Goal: Information Seeking & Learning: Learn about a topic

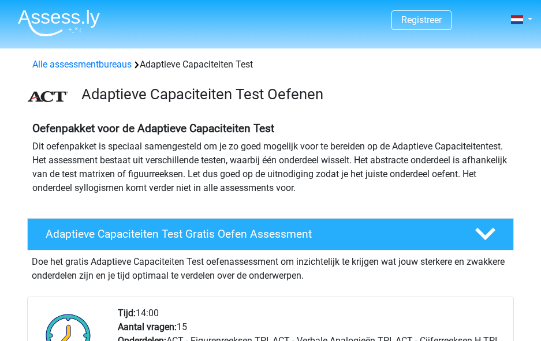
scroll to position [173, 0]
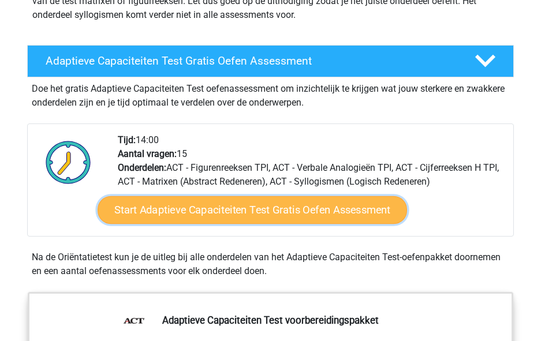
click at [370, 209] on link "Start Adaptieve Capaciteiten Test Gratis Oefen Assessment" at bounding box center [252, 210] width 309 height 28
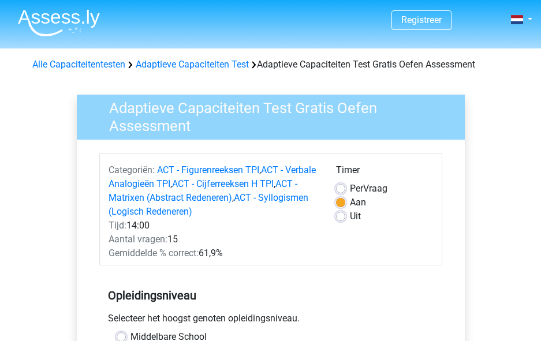
scroll to position [115, 0]
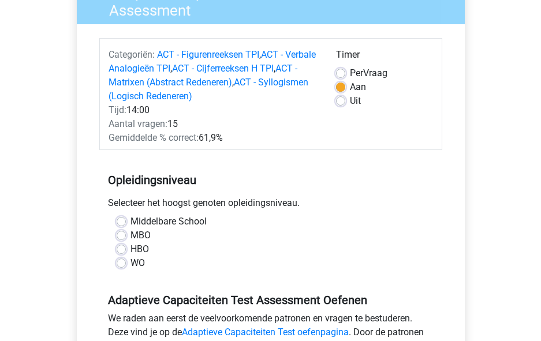
click at [134, 233] on label "MBO" at bounding box center [140, 235] width 20 height 14
click at [126, 233] on input "MBO" at bounding box center [121, 234] width 9 height 12
radio input "true"
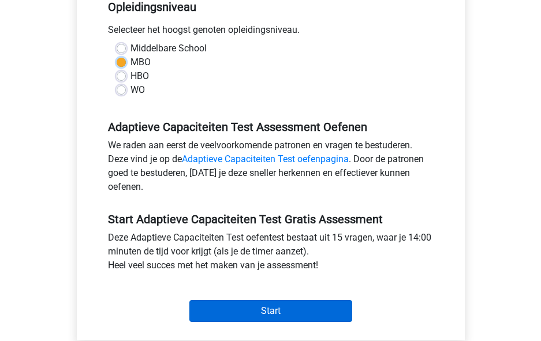
scroll to position [346, 0]
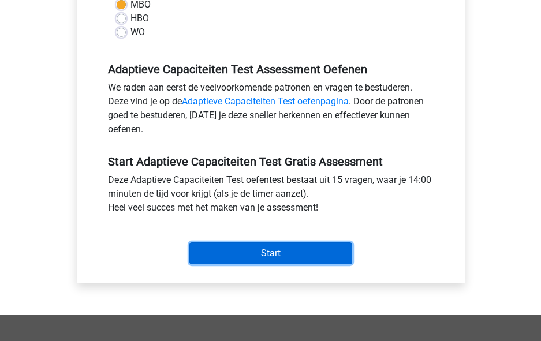
click at [310, 253] on input "Start" at bounding box center [270, 253] width 163 height 22
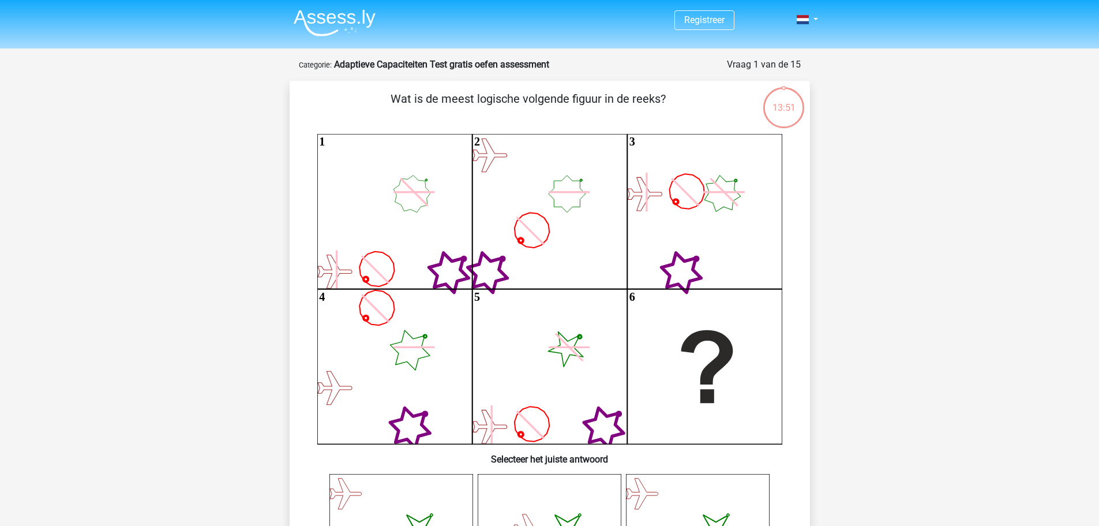
scroll to position [173, 0]
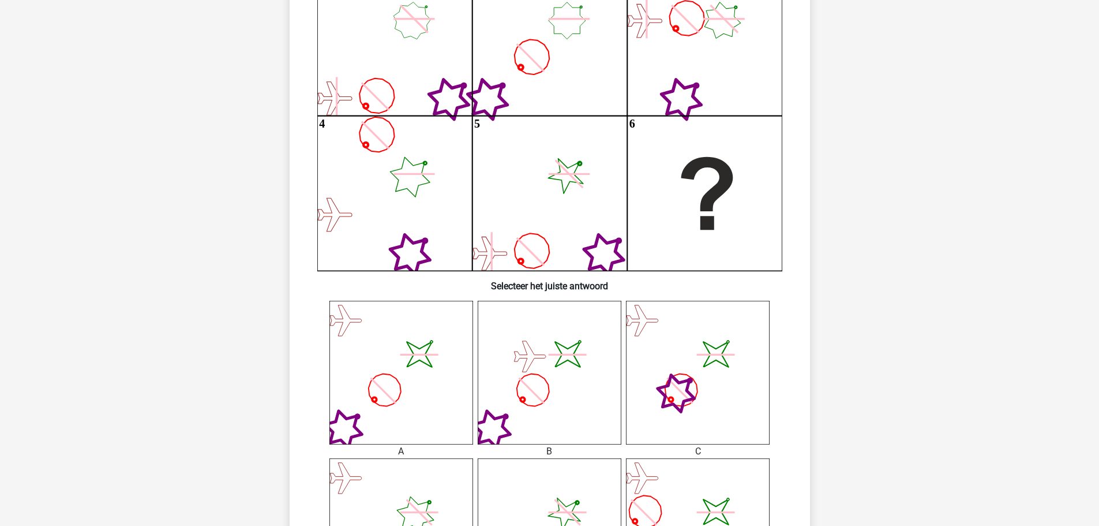
click at [540, 175] on icon at bounding box center [568, 173] width 41 height 41
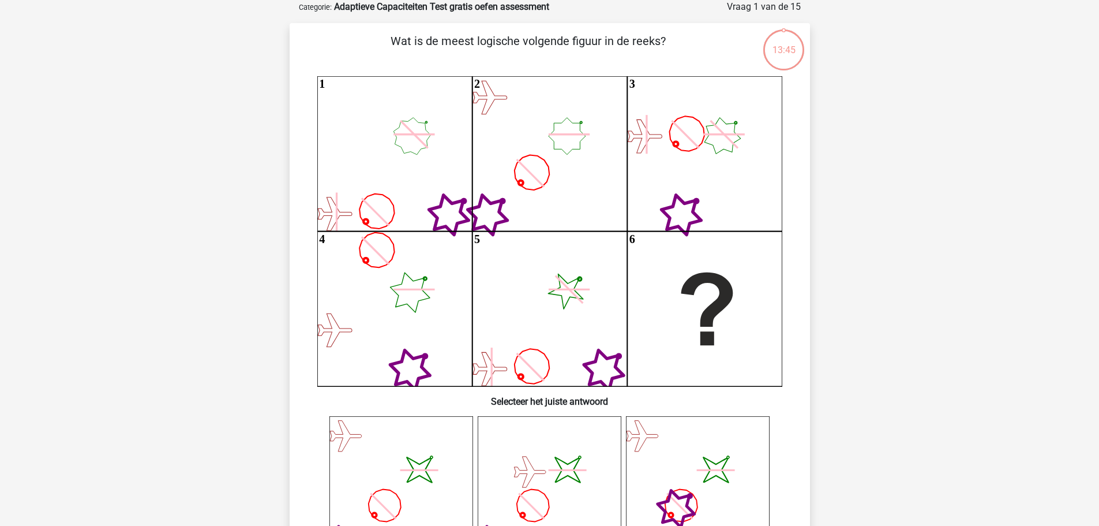
scroll to position [0, 0]
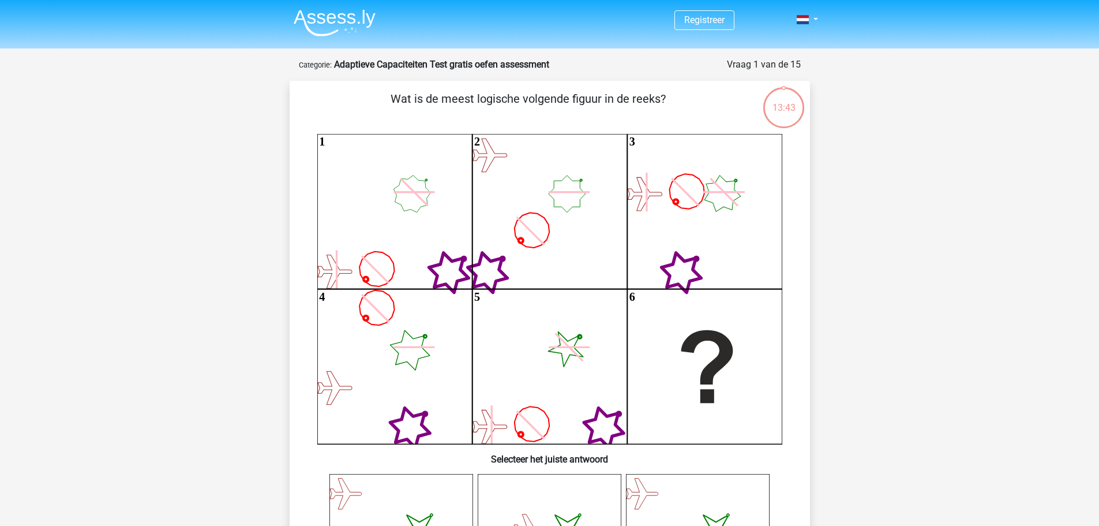
click at [478, 302] on text "5" at bounding box center [477, 296] width 6 height 13
click at [529, 340] on icon "1 2 3 4 5 6" at bounding box center [549, 289] width 465 height 310
click at [540, 340] on icon "1 2 3 4 5 6" at bounding box center [549, 289] width 465 height 310
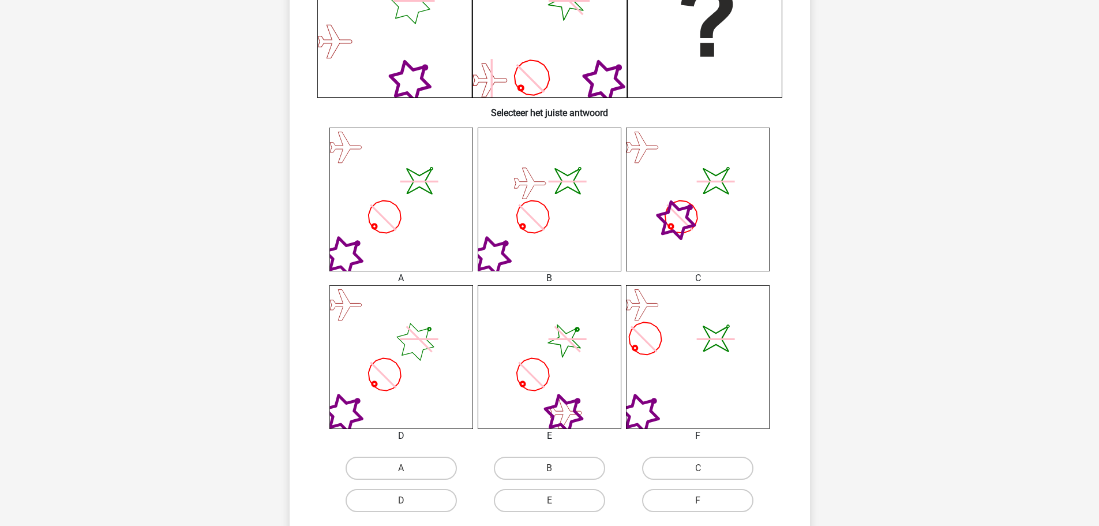
scroll to position [404, 0]
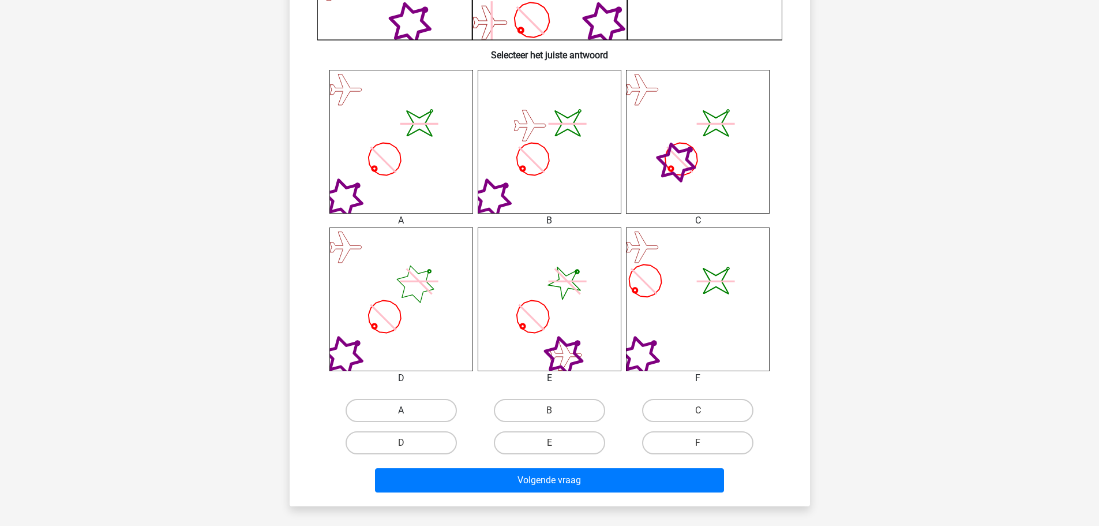
click at [430, 340] on label "A" at bounding box center [401, 410] width 111 height 23
click at [409, 340] on input "A" at bounding box center [405, 414] width 8 height 8
radio input "true"
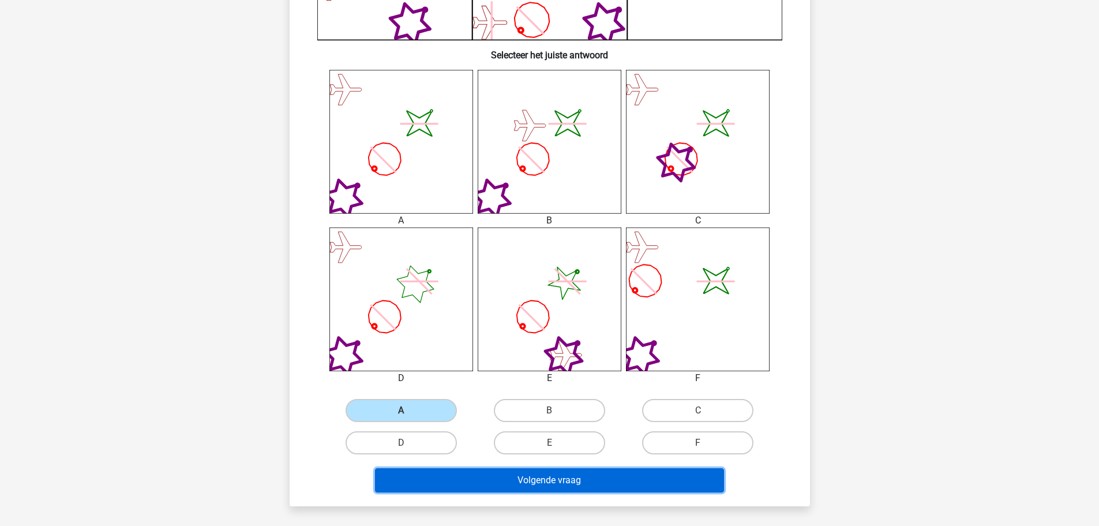
click at [505, 340] on button "Volgende vraag" at bounding box center [549, 480] width 349 height 24
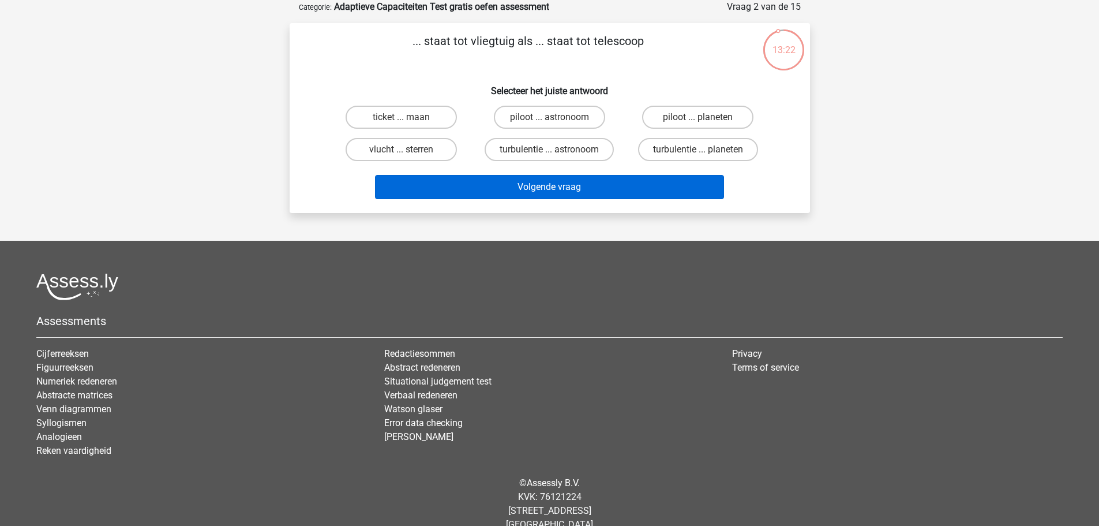
scroll to position [0, 0]
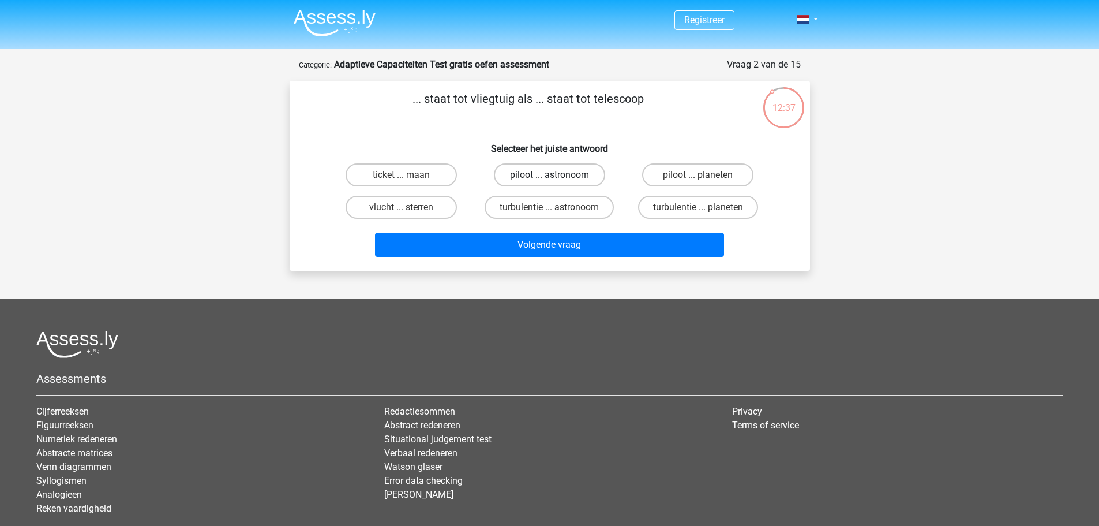
click at [540, 175] on label "piloot ... astronoom" at bounding box center [549, 174] width 111 height 23
click at [540, 175] on input "piloot ... astronoom" at bounding box center [553, 179] width 8 height 8
radio input "true"
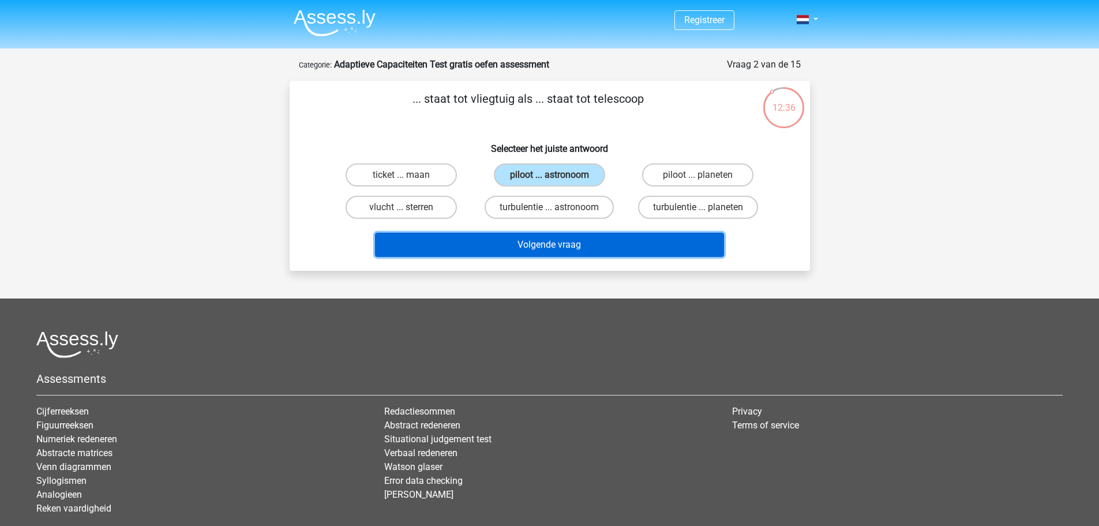
click at [540, 245] on button "Volgende vraag" at bounding box center [549, 245] width 349 height 24
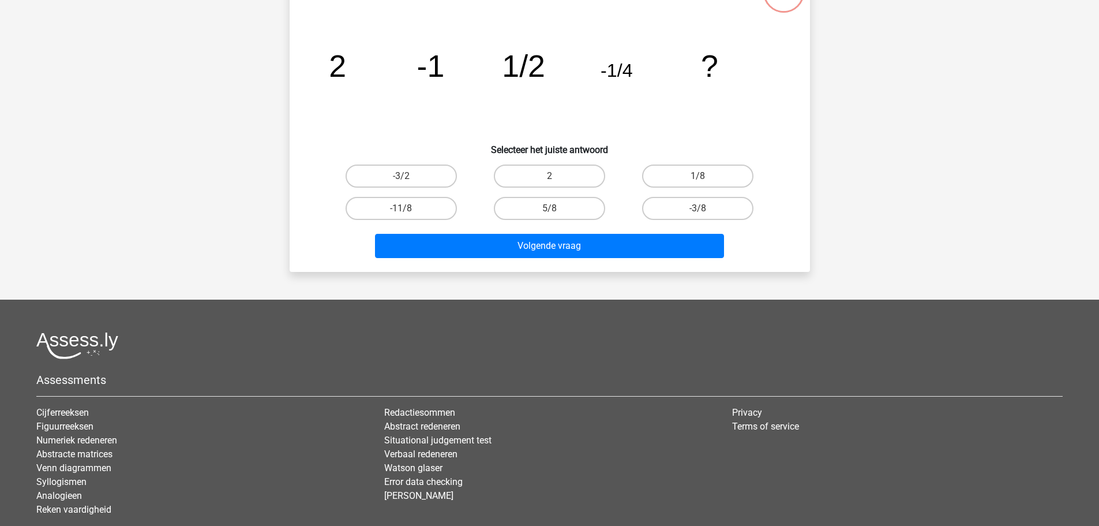
scroll to position [58, 0]
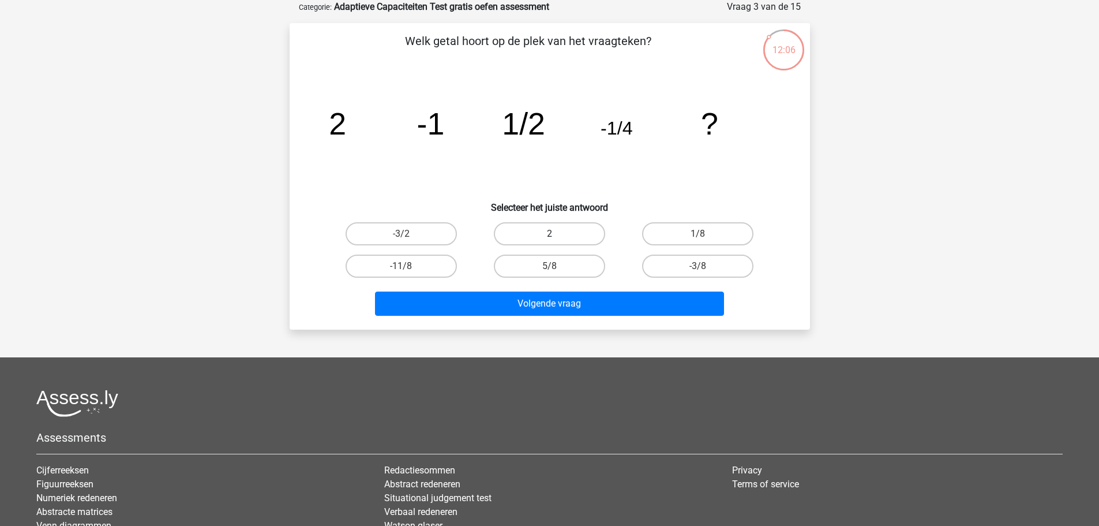
click at [540, 234] on label "2" at bounding box center [549, 233] width 111 height 23
click at [540, 234] on input "2" at bounding box center [553, 238] width 8 height 8
radio input "true"
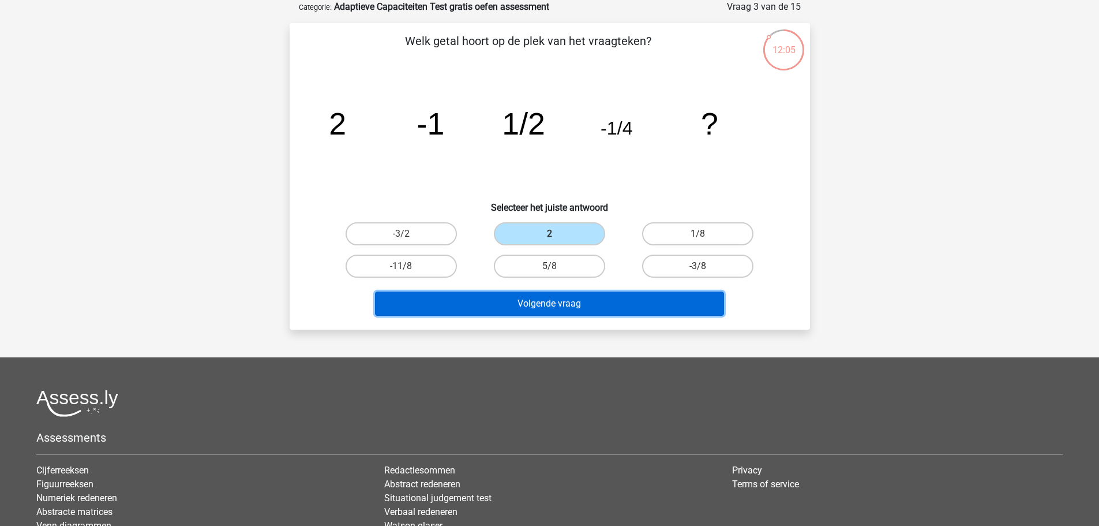
click at [540, 298] on button "Volgende vraag" at bounding box center [549, 303] width 349 height 24
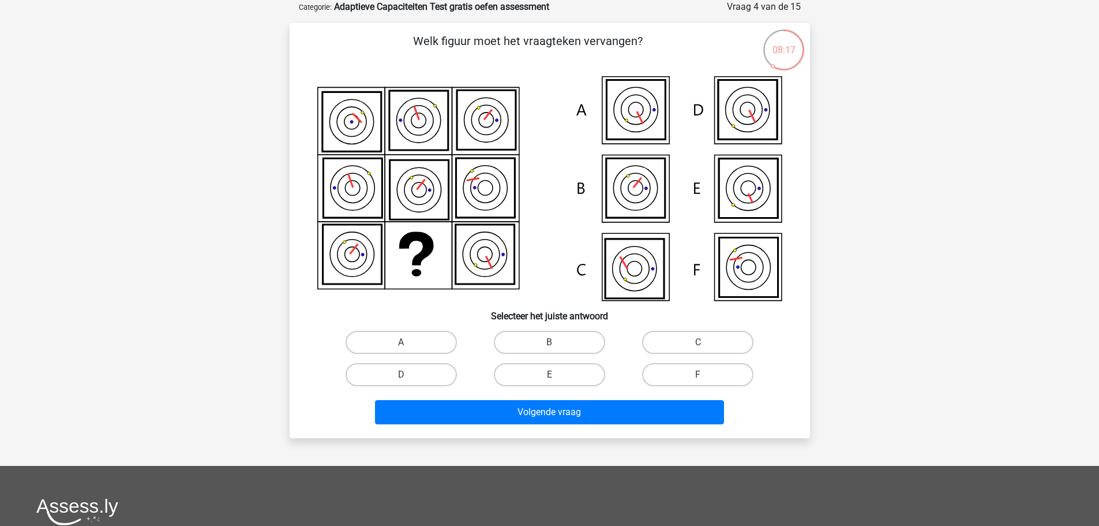
click at [540, 340] on input "E" at bounding box center [553, 378] width 8 height 8
radio input "true"
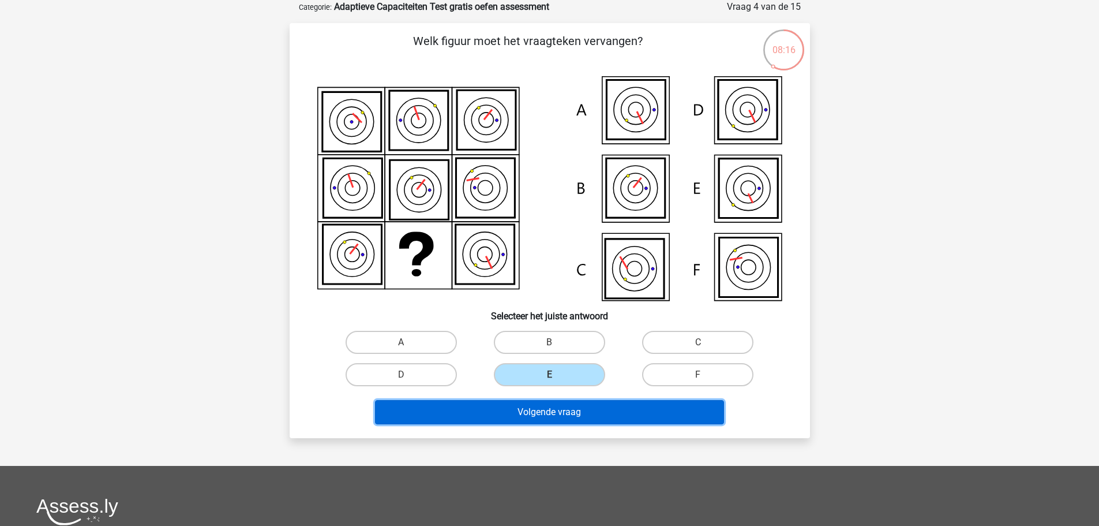
click at [540, 340] on button "Volgende vraag" at bounding box center [549, 412] width 349 height 24
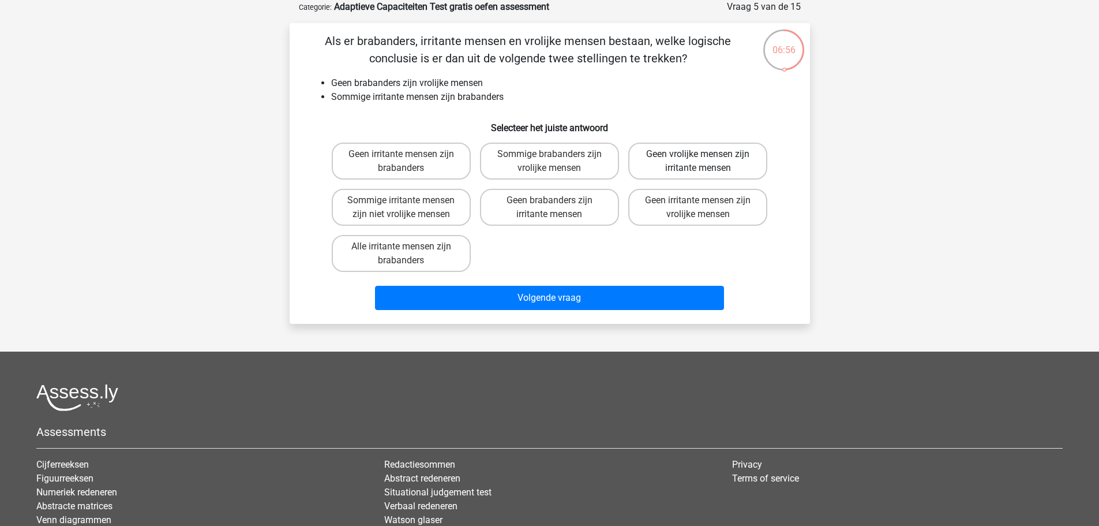
click at [540, 156] on label "Geen vrolijke mensen zijn irritante mensen" at bounding box center [697, 161] width 139 height 37
click at [540, 156] on input "Geen vrolijke mensen zijn irritante mensen" at bounding box center [702, 158] width 8 height 8
radio input "true"
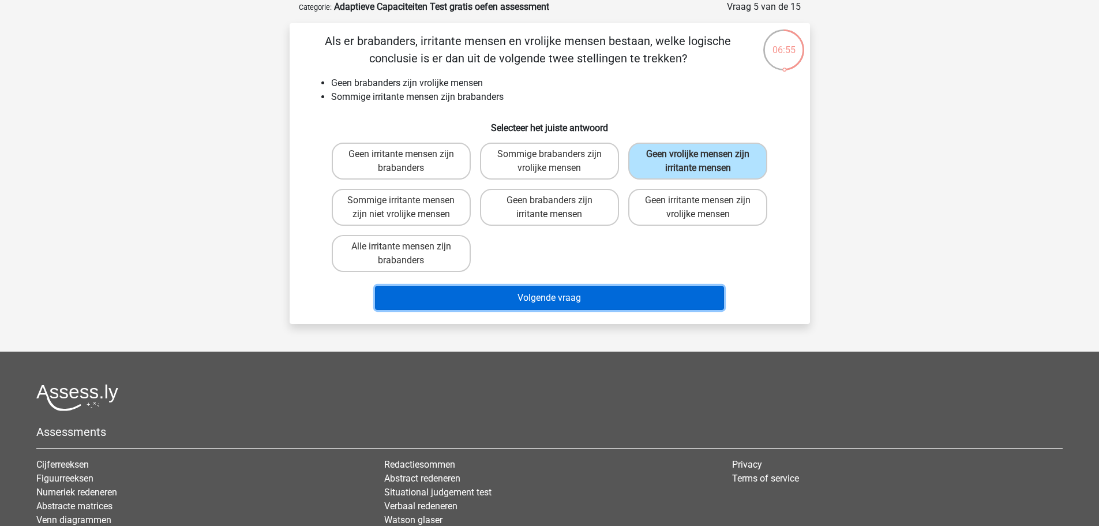
click at [540, 295] on button "Volgende vraag" at bounding box center [549, 298] width 349 height 24
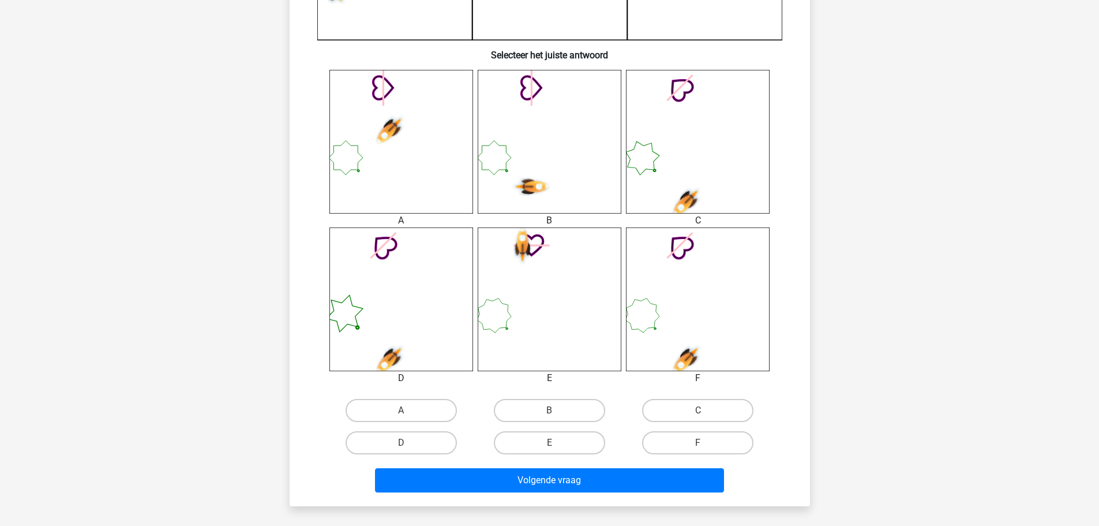
scroll to position [462, 0]
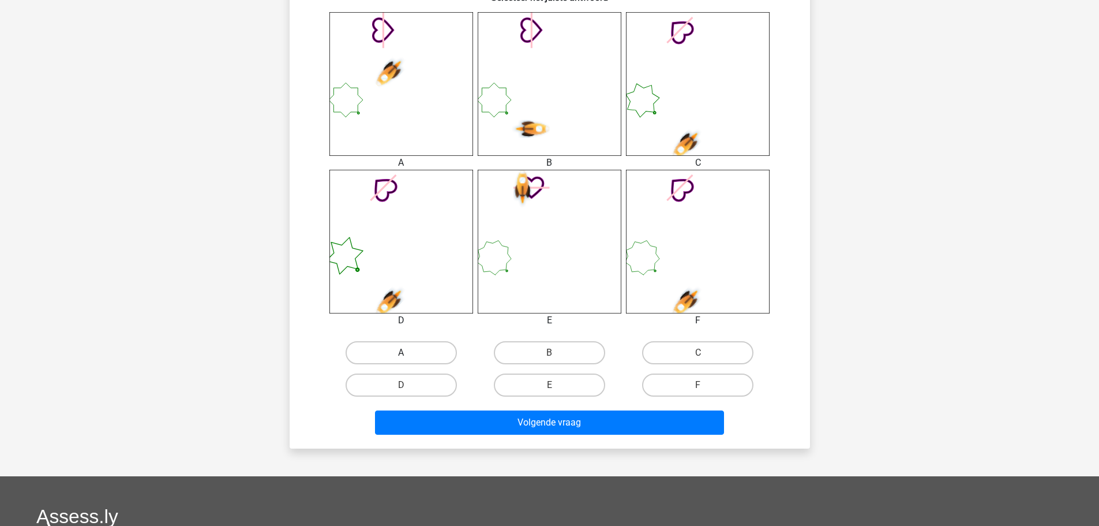
click at [412, 340] on label "A" at bounding box center [401, 352] width 111 height 23
click at [409, 340] on input "A" at bounding box center [405, 357] width 8 height 8
radio input "true"
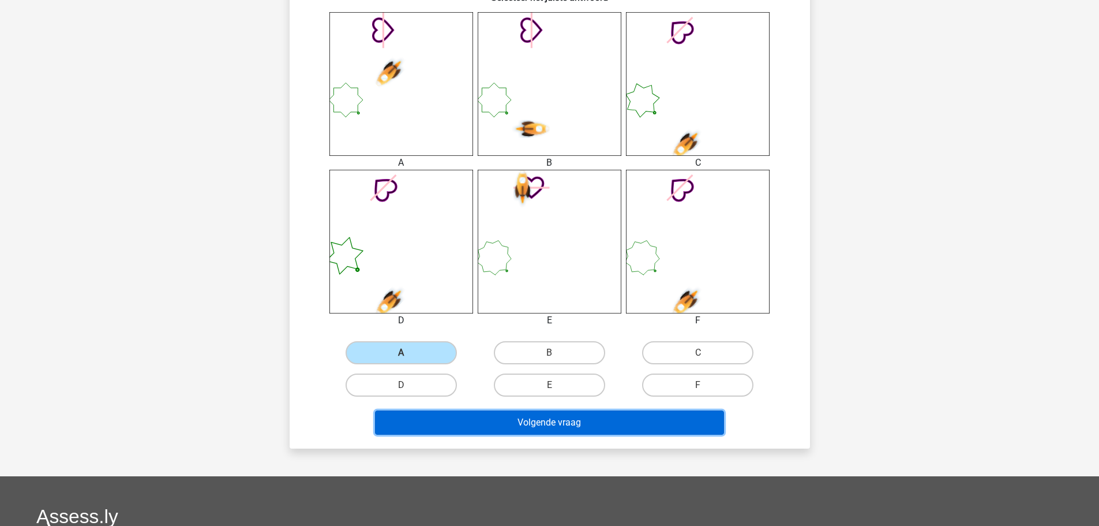
click at [522, 340] on button "Volgende vraag" at bounding box center [549, 422] width 349 height 24
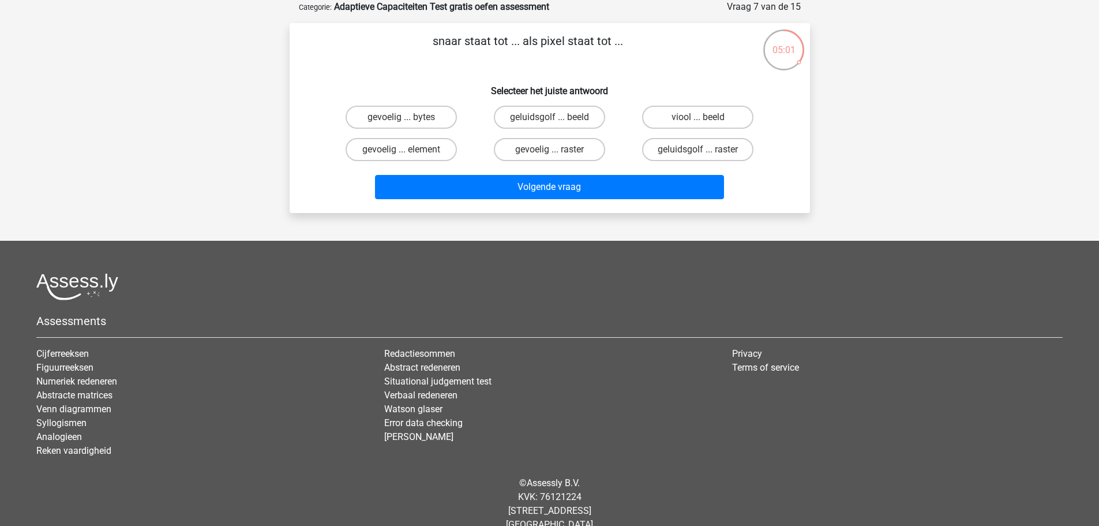
scroll to position [0, 0]
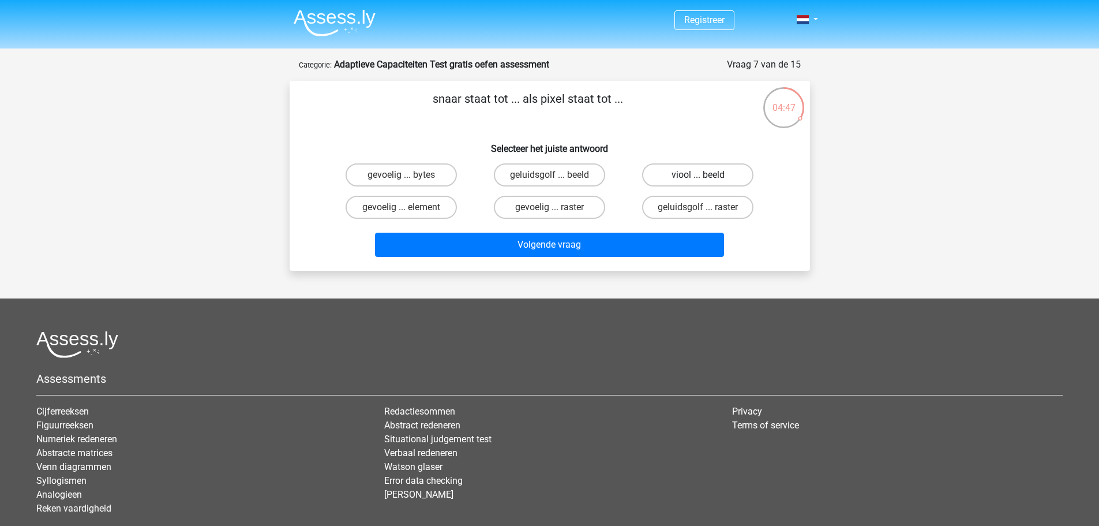
click at [540, 174] on label "viool ... beeld" at bounding box center [697, 174] width 111 height 23
click at [540, 175] on input "viool ... beeld" at bounding box center [702, 179] width 8 height 8
radio input "true"
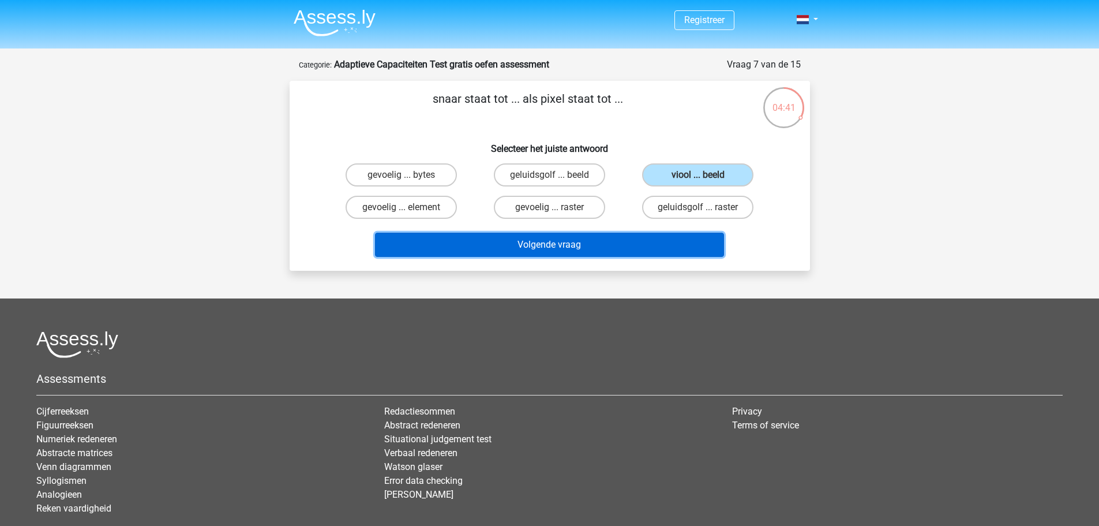
click at [497, 239] on button "Volgende vraag" at bounding box center [549, 245] width 349 height 24
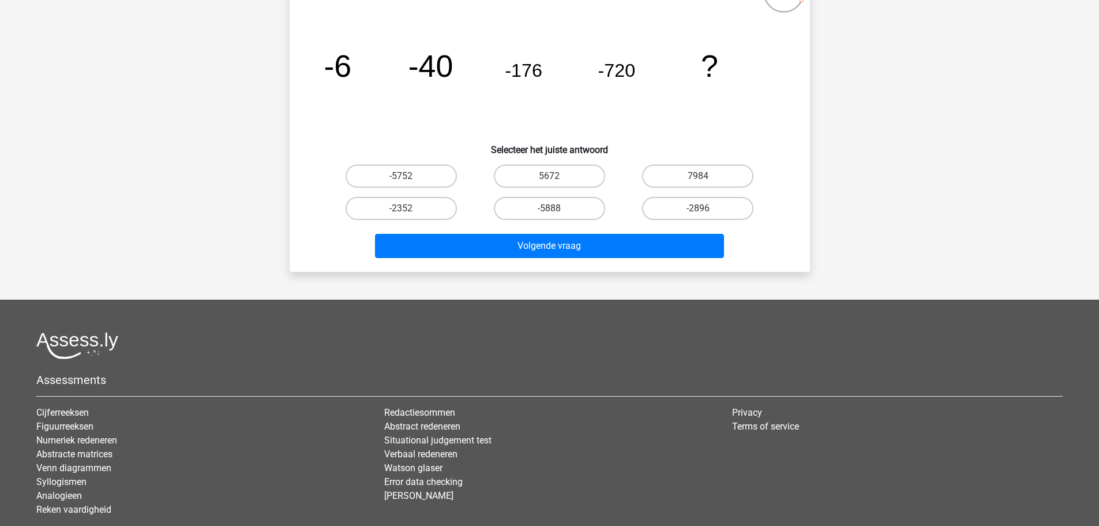
scroll to position [58, 0]
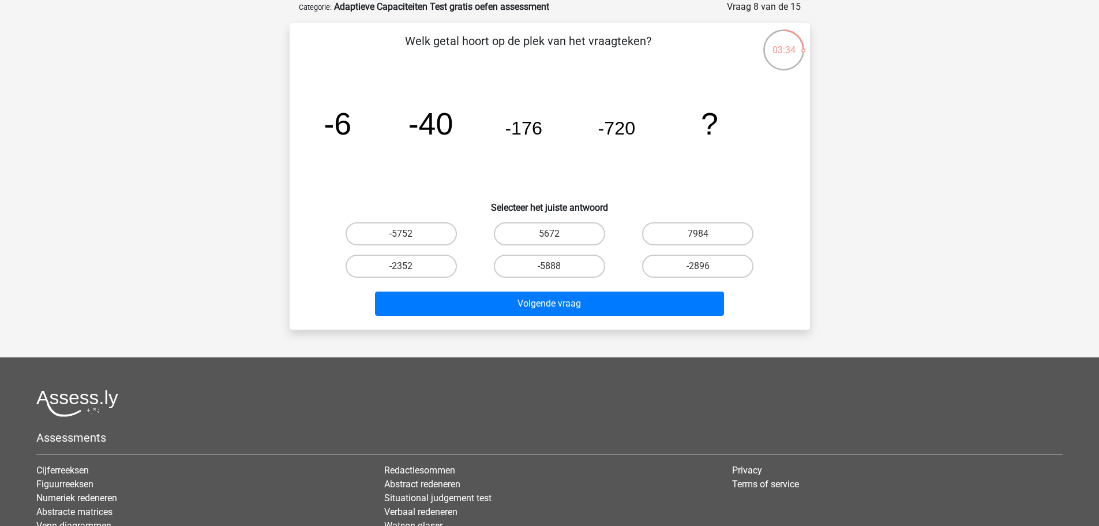
click at [405, 266] on input "-2352" at bounding box center [405, 270] width 8 height 8
radio input "true"
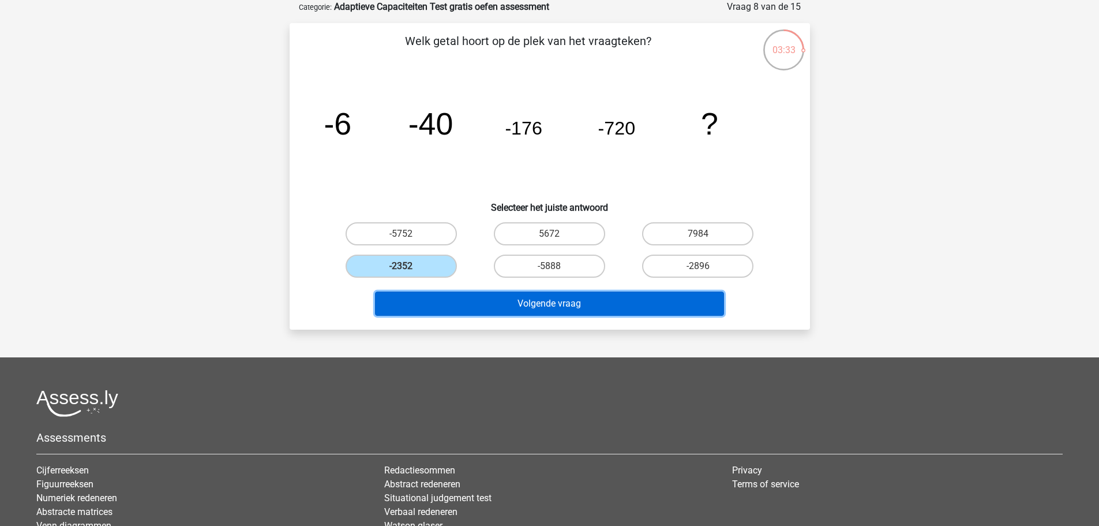
click at [465, 300] on button "Volgende vraag" at bounding box center [549, 303] width 349 height 24
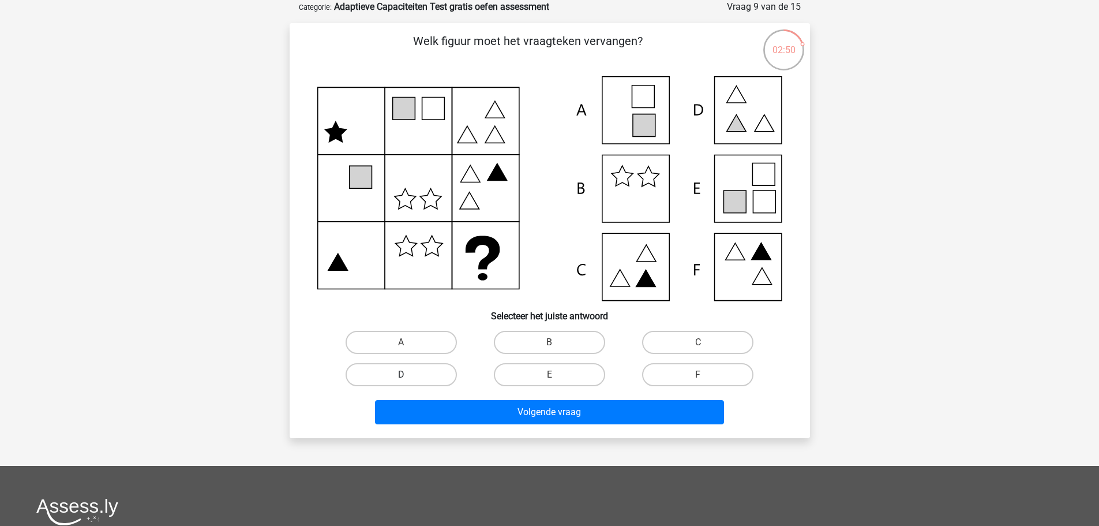
click at [414, 340] on label "D" at bounding box center [401, 374] width 111 height 23
click at [409, 340] on input "D" at bounding box center [405, 378] width 8 height 8
radio input "true"
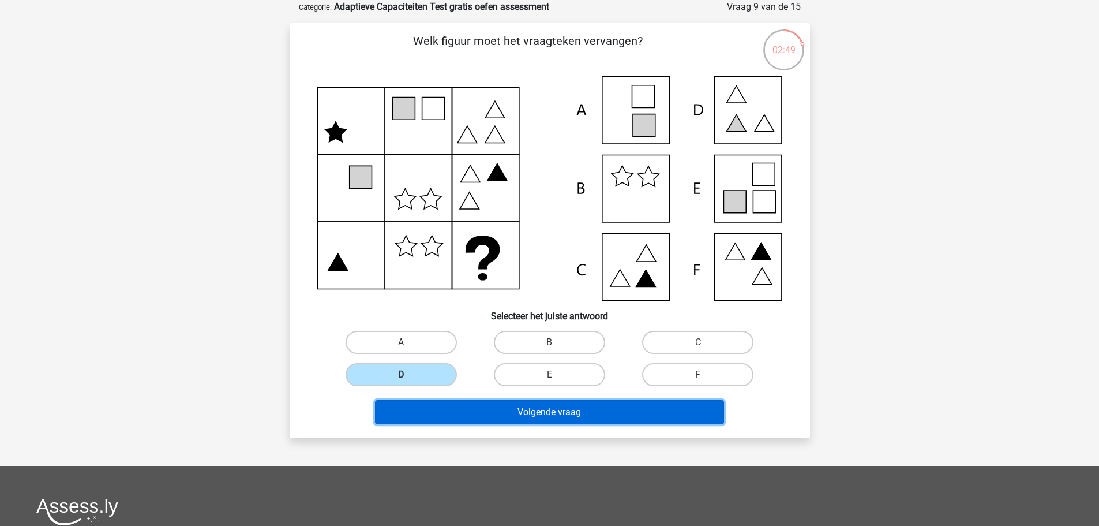
click at [440, 340] on button "Volgende vraag" at bounding box center [549, 412] width 349 height 24
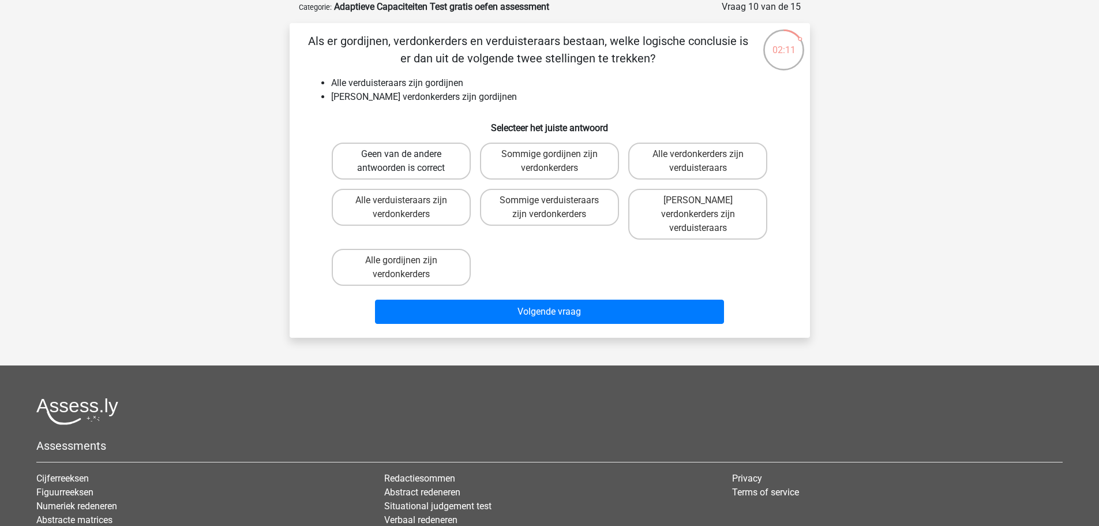
click at [413, 162] on label "Geen van de andere antwoorden is correct" at bounding box center [401, 161] width 139 height 37
click at [409, 162] on input "Geen van de andere antwoorden is correct" at bounding box center [405, 158] width 8 height 8
radio input "true"
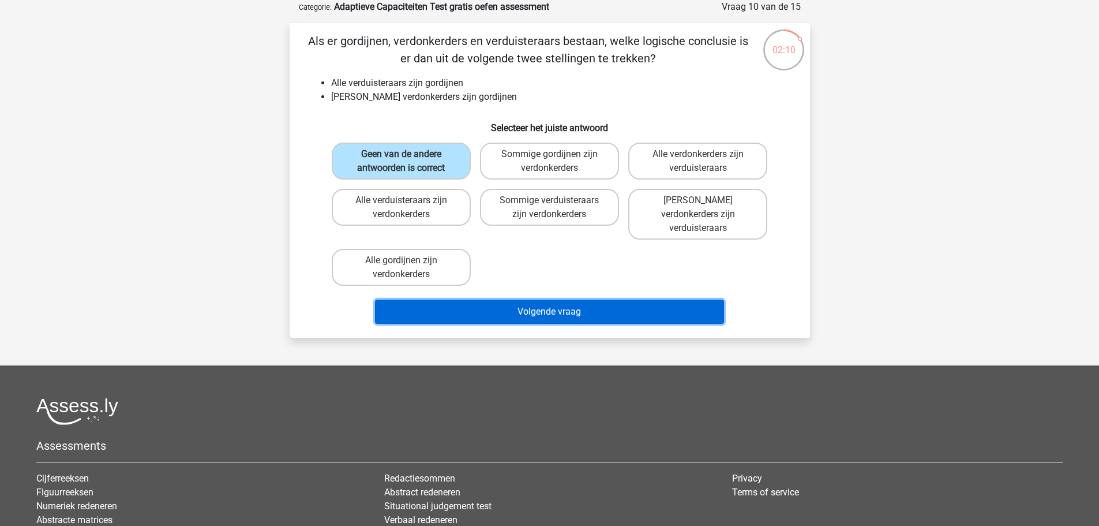
click at [538, 299] on button "Volgende vraag" at bounding box center [549, 311] width 349 height 24
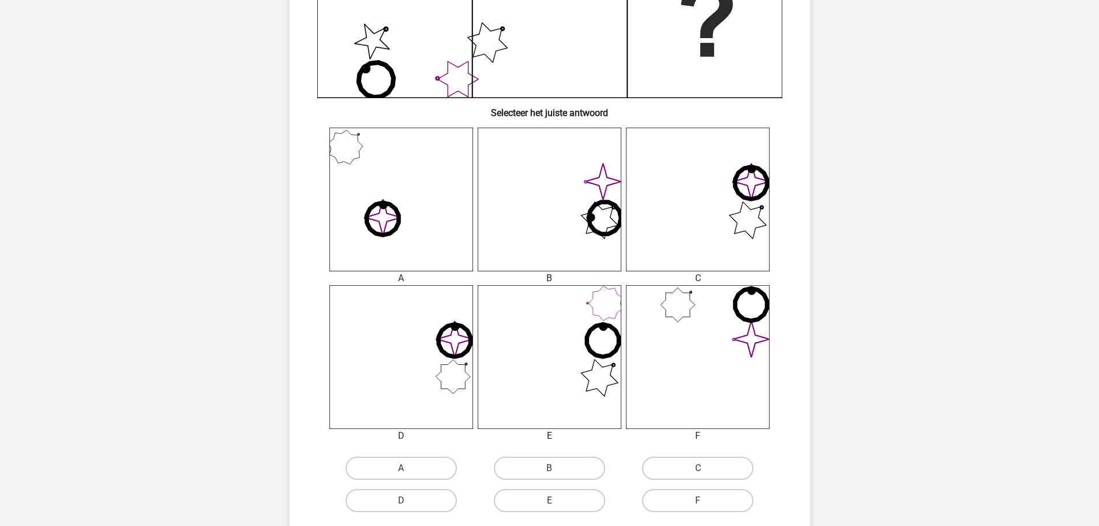
scroll to position [404, 0]
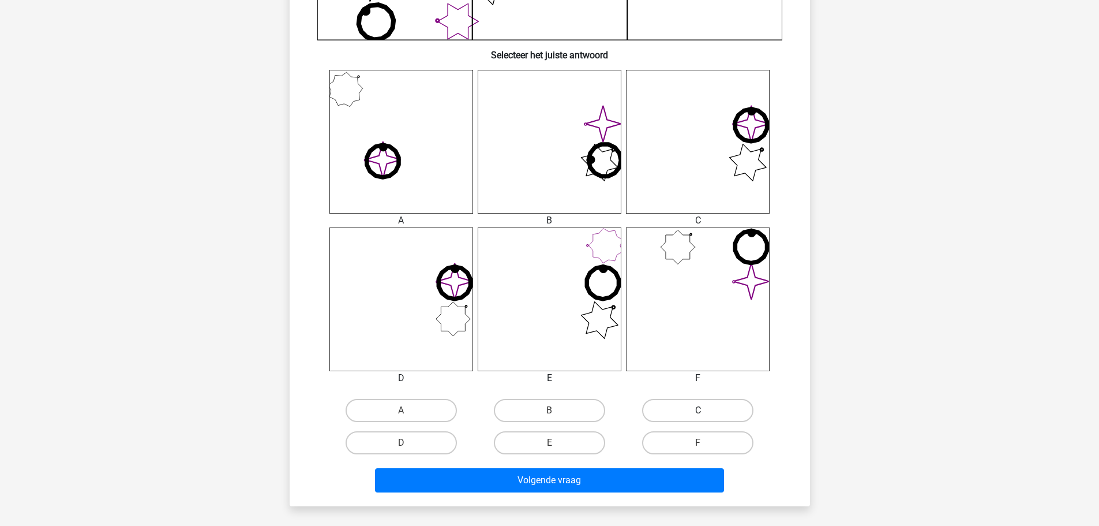
click at [540, 340] on label "C" at bounding box center [697, 410] width 111 height 23
click at [540, 340] on input "C" at bounding box center [702, 414] width 8 height 8
radio input "true"
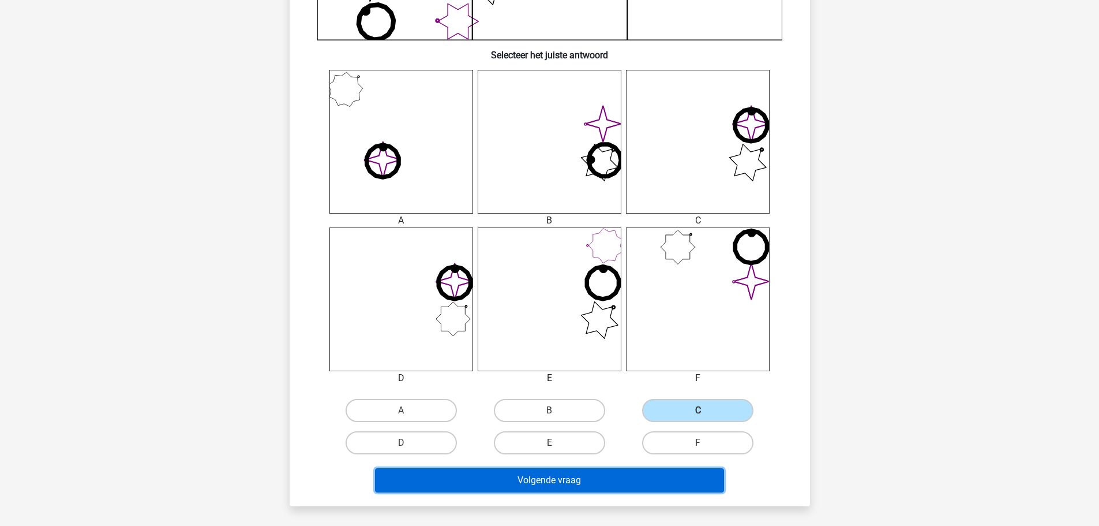
click at [540, 340] on button "Volgende vraag" at bounding box center [549, 480] width 349 height 24
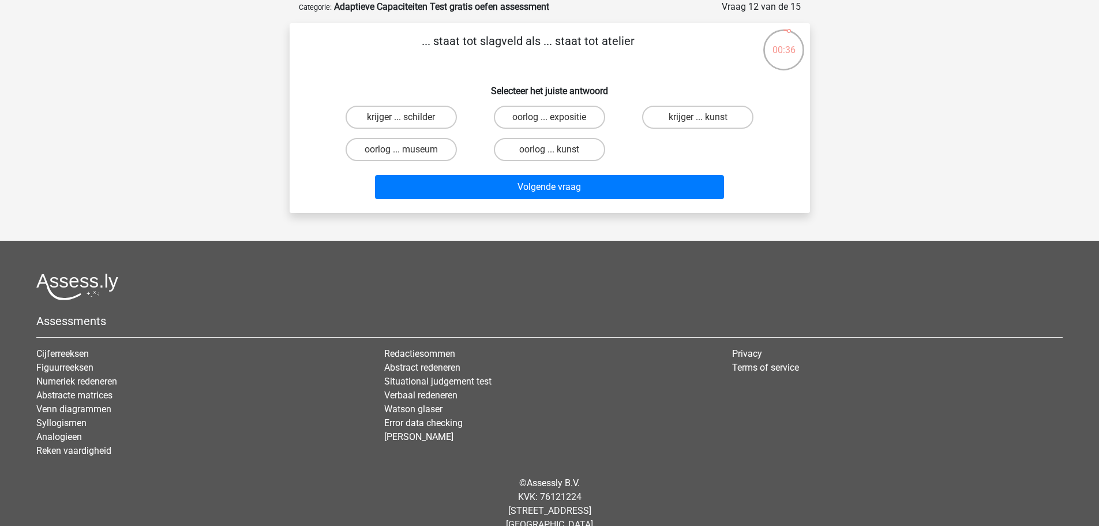
scroll to position [0, 0]
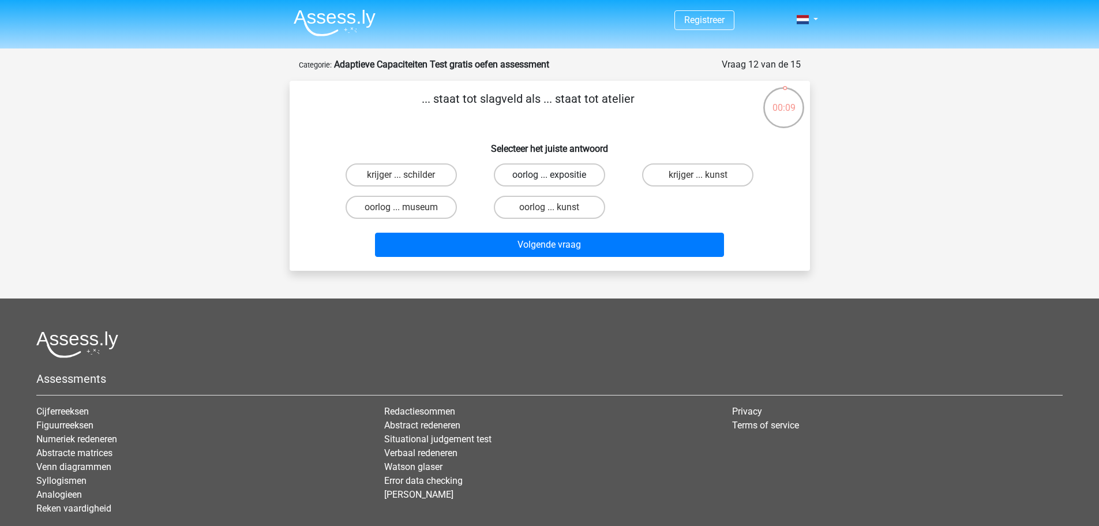
click at [540, 174] on label "oorlog ... expositie" at bounding box center [549, 174] width 111 height 23
click at [540, 175] on input "oorlog ... expositie" at bounding box center [553, 179] width 8 height 8
radio input "true"
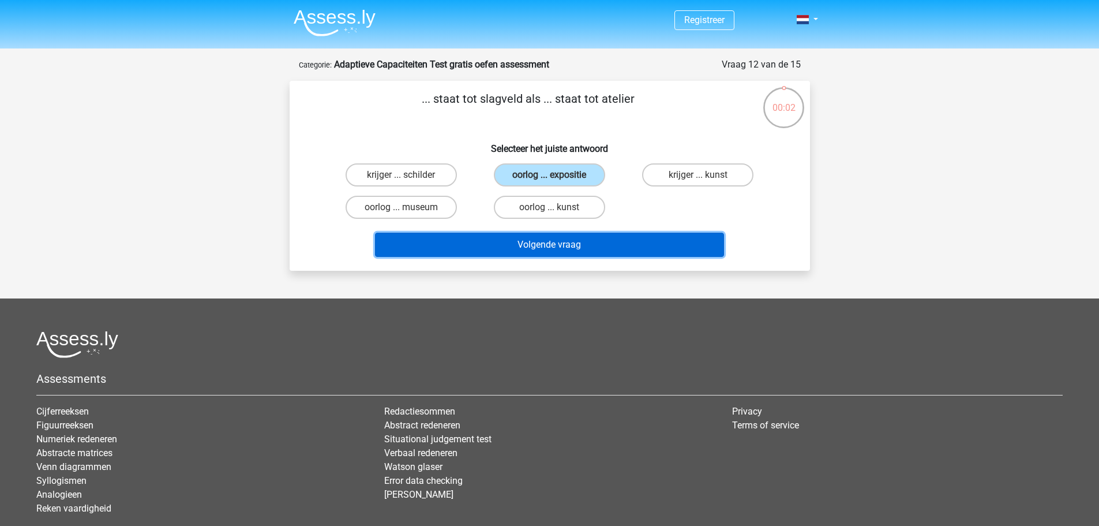
click at [540, 240] on button "Volgende vraag" at bounding box center [549, 245] width 349 height 24
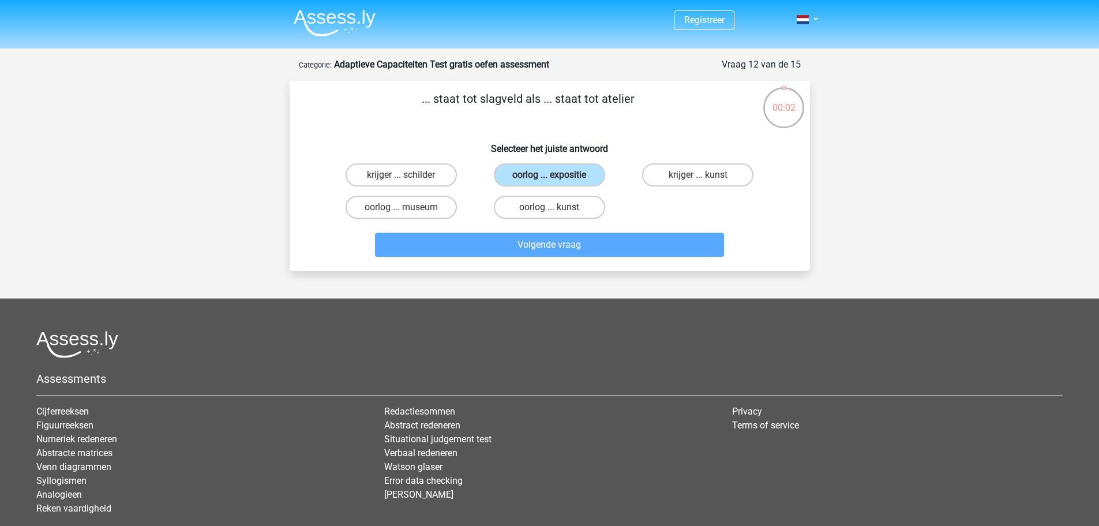
scroll to position [58, 0]
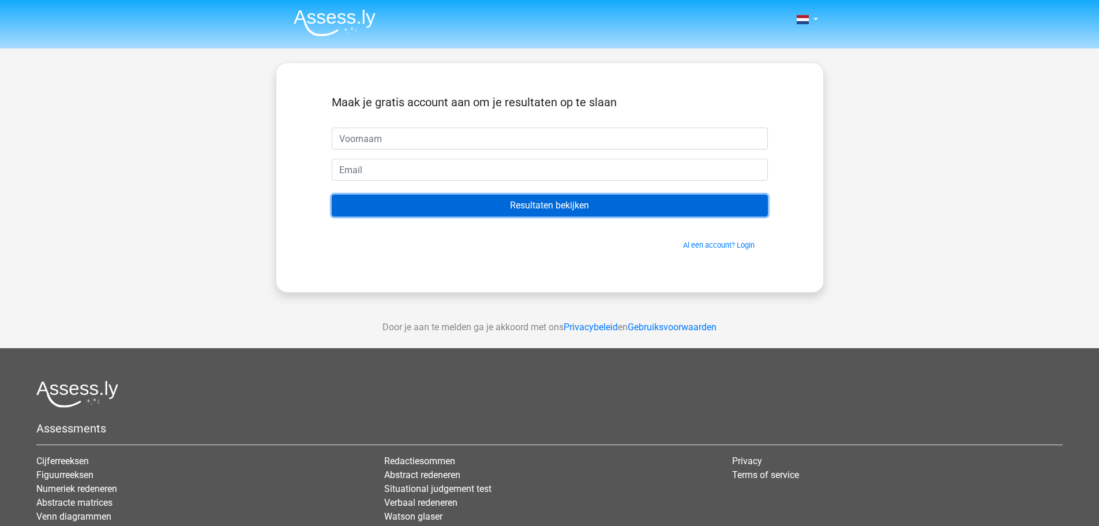
click at [565, 208] on input "Resultaten bekijken" at bounding box center [550, 205] width 436 height 22
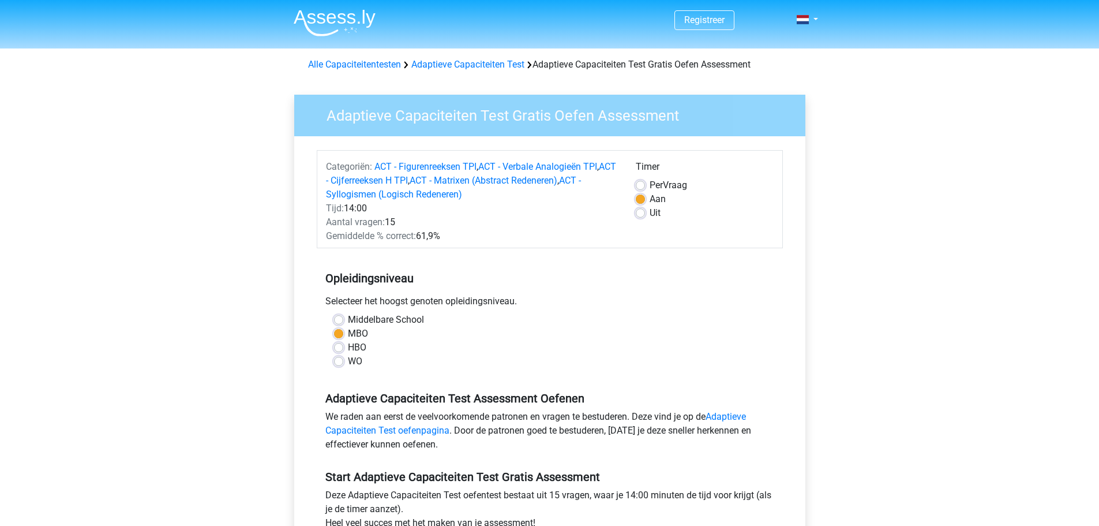
scroll to position [346, 0]
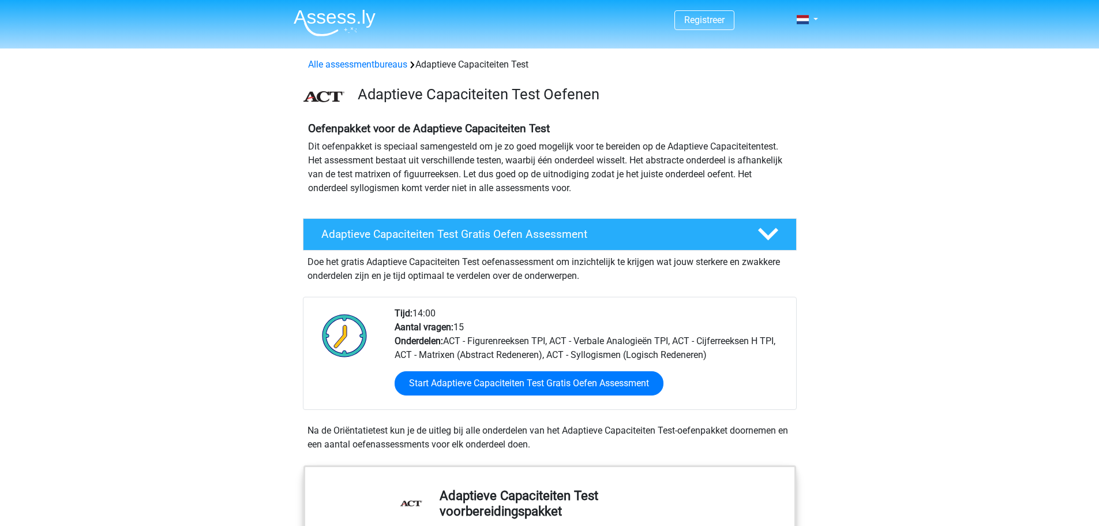
scroll to position [173, 0]
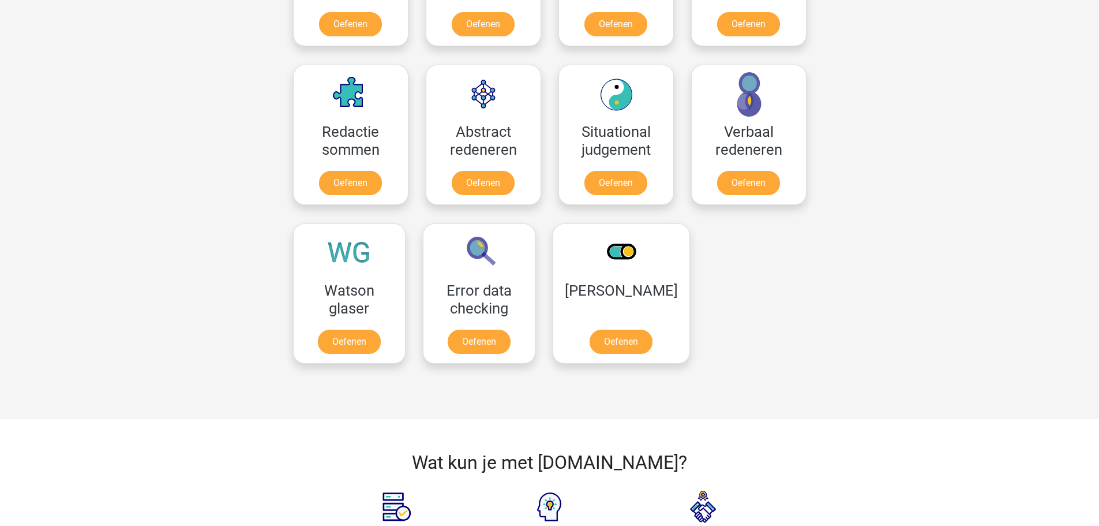
scroll to position [967, 0]
